Goal: Transaction & Acquisition: Book appointment/travel/reservation

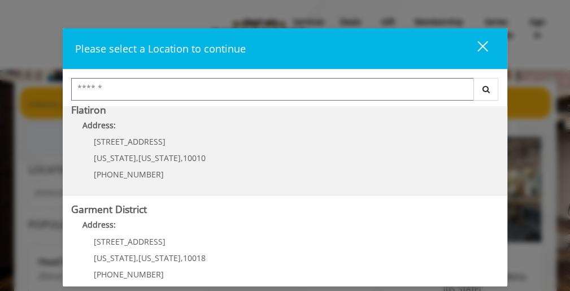
scroll to position [311, 0]
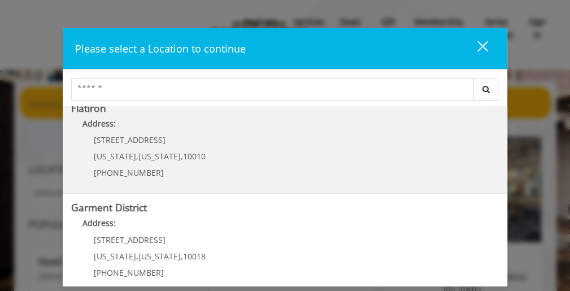
click at [276, 149] on "Flatiron Address: [STREET_ADDRESS][US_STATE][US_STATE] (917) 475-1765" at bounding box center [284, 144] width 427 height 82
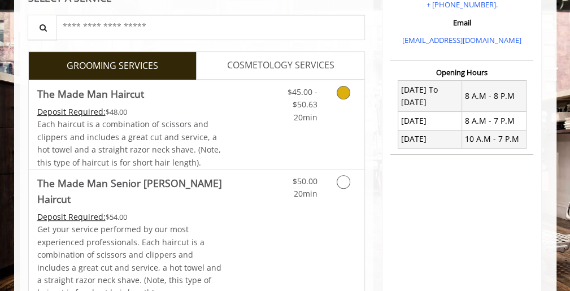
scroll to position [226, 0]
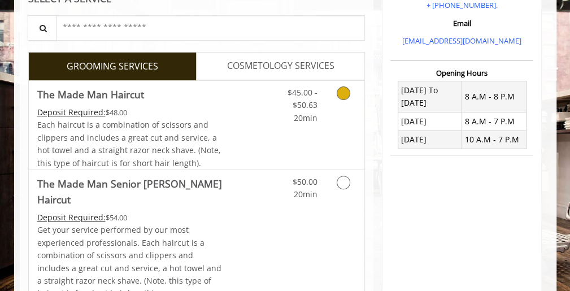
click at [302, 146] on div "$45.00 - $50.63 20min" at bounding box center [322, 125] width 84 height 89
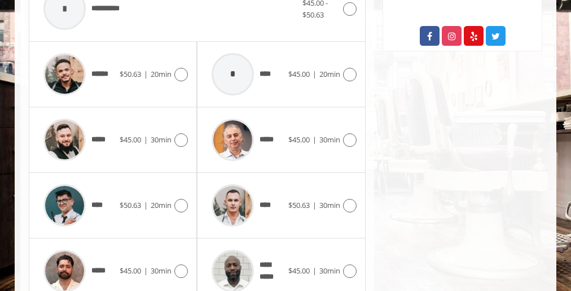
scroll to position [515, 0]
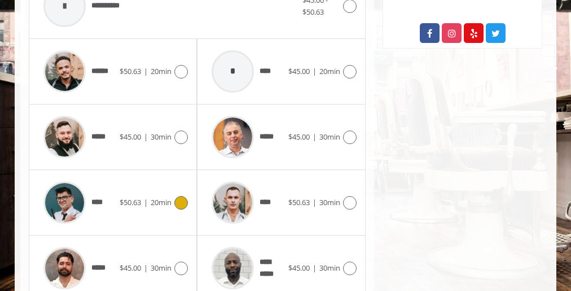
click at [100, 202] on span "****" at bounding box center [98, 203] width 14 height 12
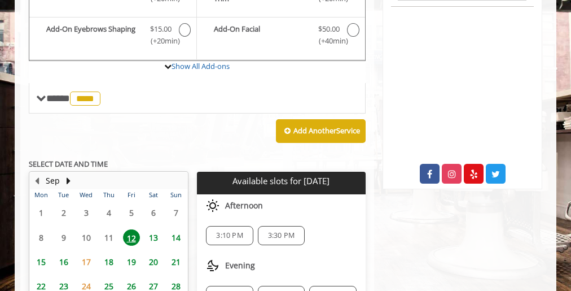
scroll to position [377, 0]
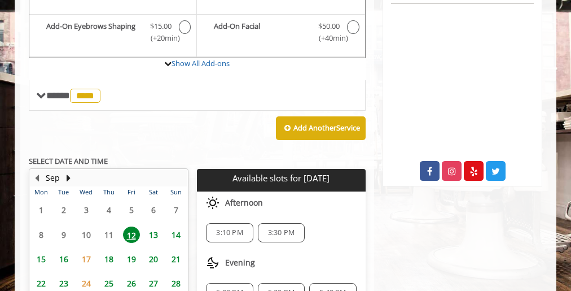
click at [151, 235] on span "13" at bounding box center [153, 234] width 17 height 16
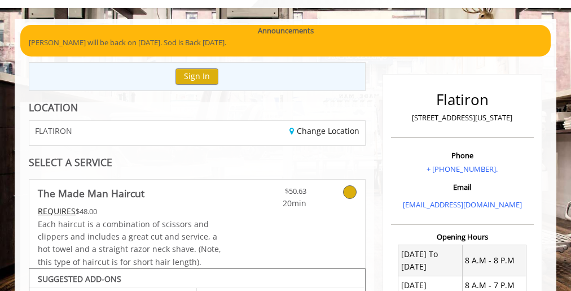
scroll to position [0, 0]
